Goal: Find specific page/section: Find specific page/section

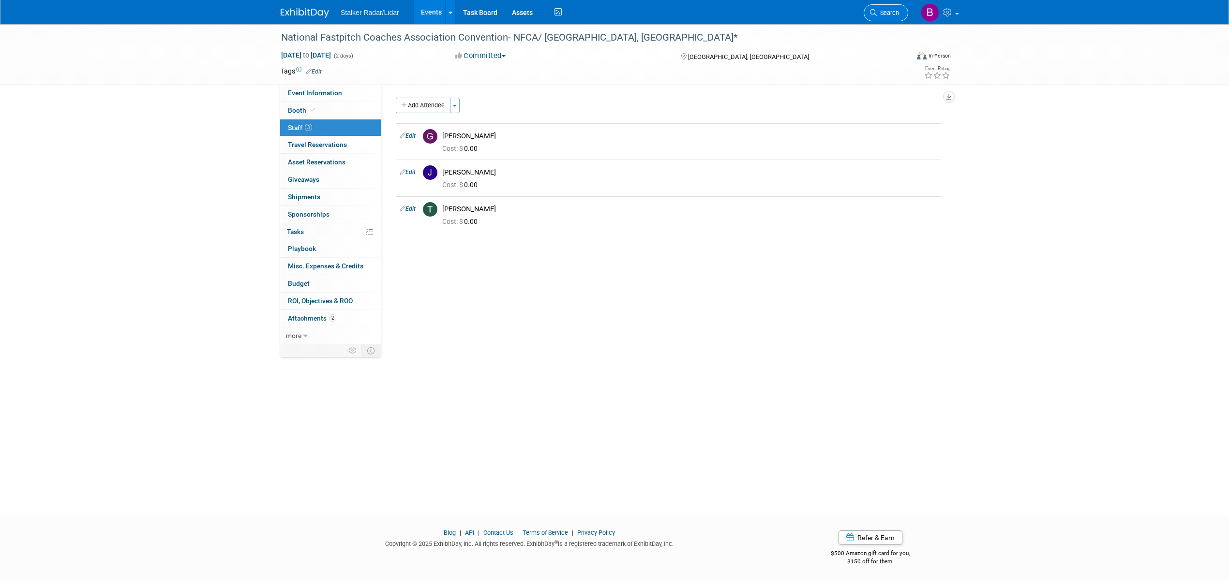
click at [895, 11] on span "Search" at bounding box center [888, 12] width 22 height 7
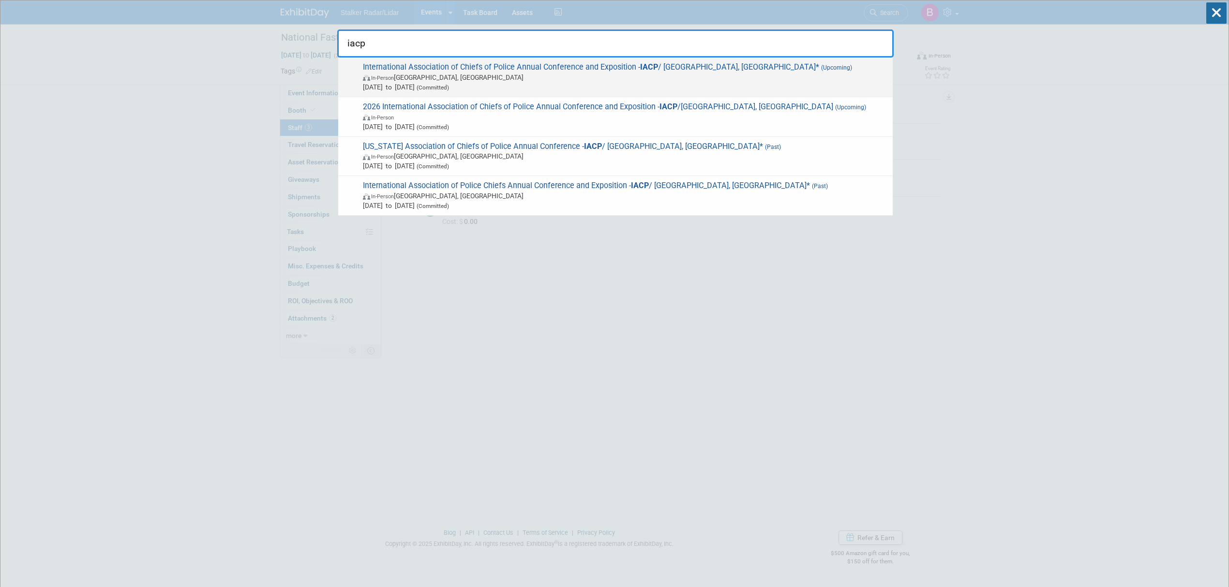
type input "iacp"
click at [451, 64] on span "International Association of Chiefs of Police Annual Conference and Exposition …" at bounding box center [624, 77] width 528 height 30
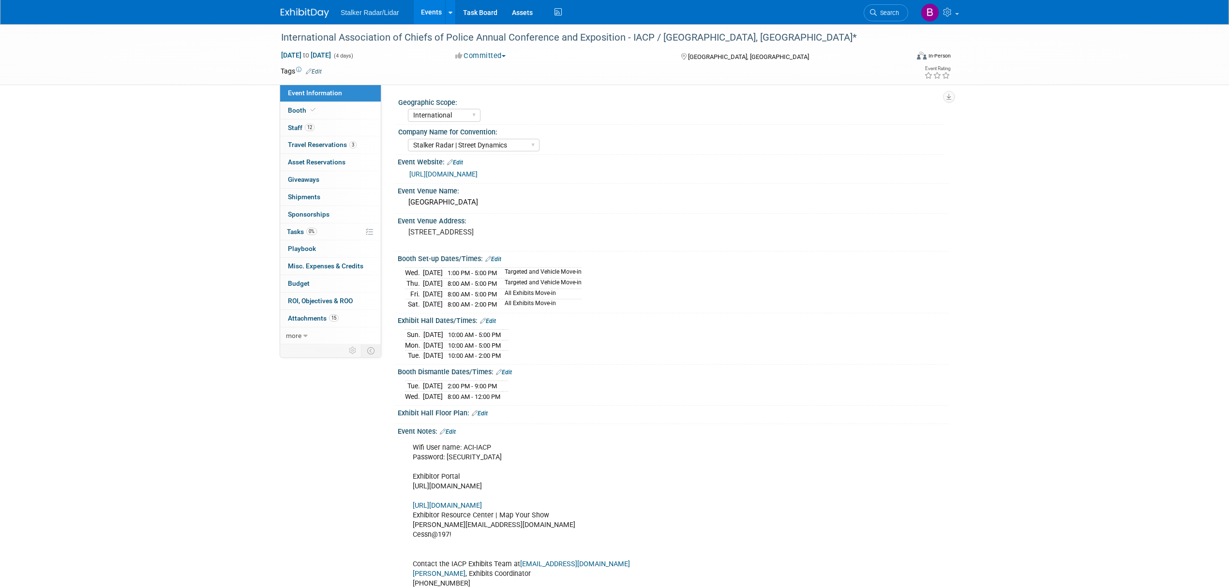
select select "International"
select select "Stalker Radar | Street Dynamics"
